Goal: Navigation & Orientation: Find specific page/section

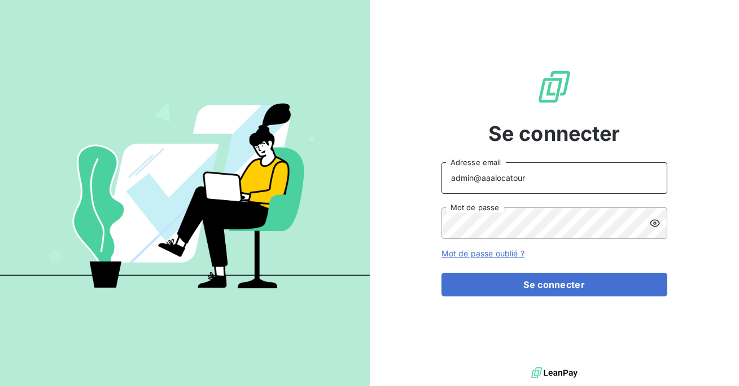
click at [531, 174] on input "admin@aaalocatour" at bounding box center [554, 178] width 226 height 32
type input "admin@talenzalteisaudit"
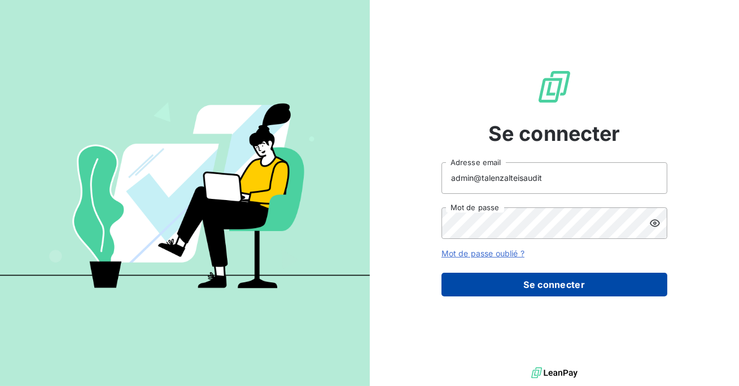
click at [503, 285] on button "Se connecter" at bounding box center [554, 285] width 226 height 24
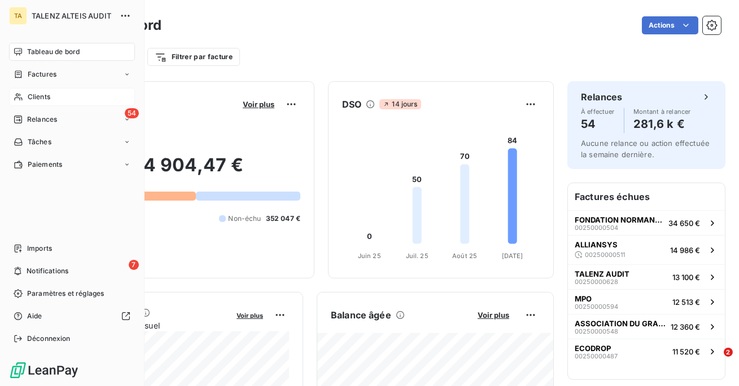
click at [27, 97] on div "Clients" at bounding box center [72, 97] width 126 height 18
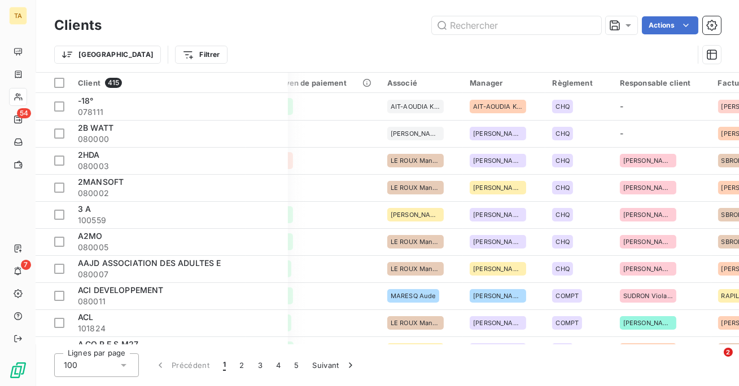
scroll to position [0, 457]
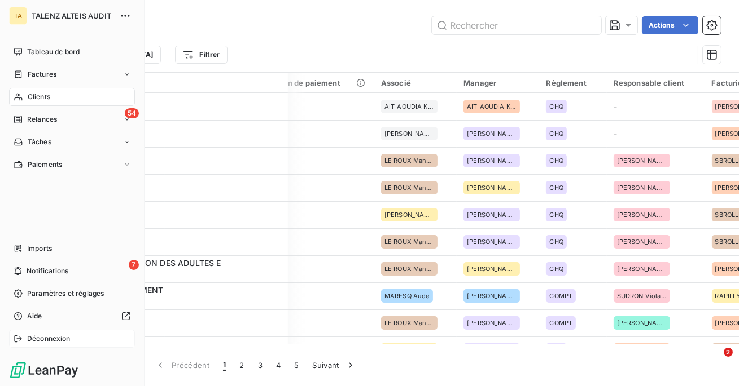
click at [24, 346] on div "Déconnexion" at bounding box center [72, 339] width 126 height 18
